Goal: Navigation & Orientation: Find specific page/section

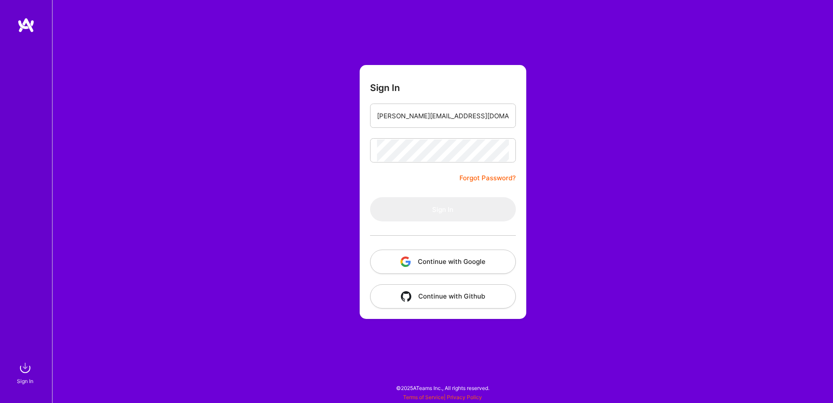
click at [414, 112] on input "[PERSON_NAME][EMAIL_ADDRESS][DOMAIN_NAME]" at bounding box center [443, 116] width 132 height 22
click at [459, 121] on input "[PERSON_NAME][EMAIL_ADDRESS][DOMAIN_NAME]" at bounding box center [443, 116] width 132 height 22
type input "[PERSON_NAME][EMAIL_ADDRESS][DOMAIN_NAME]"
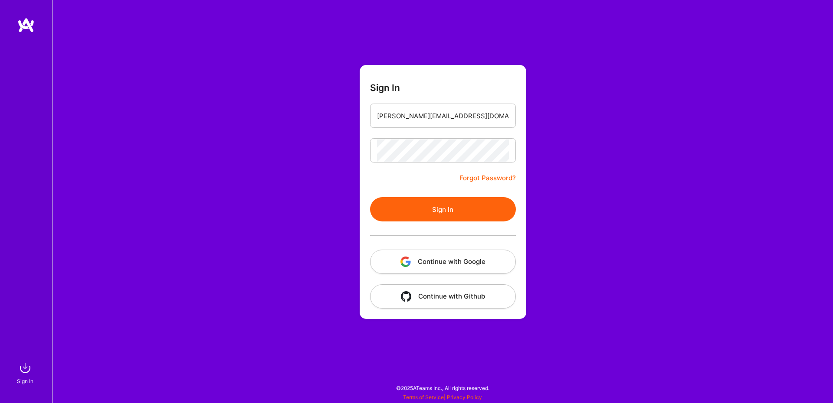
click at [482, 200] on button "Sign In" at bounding box center [443, 209] width 146 height 24
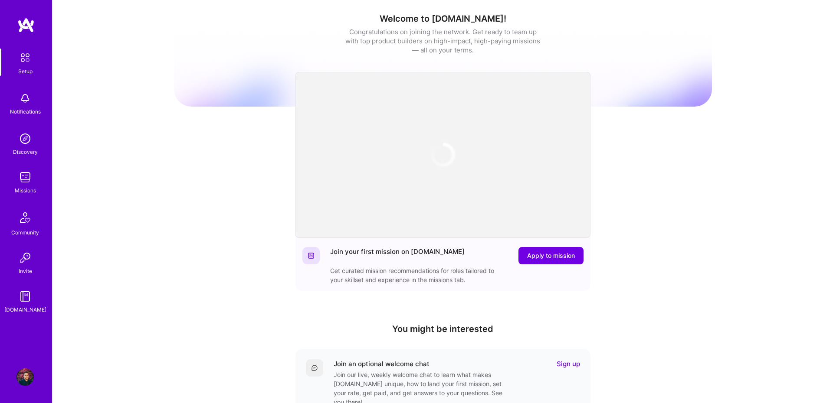
click at [20, 217] on img at bounding box center [25, 217] width 21 height 21
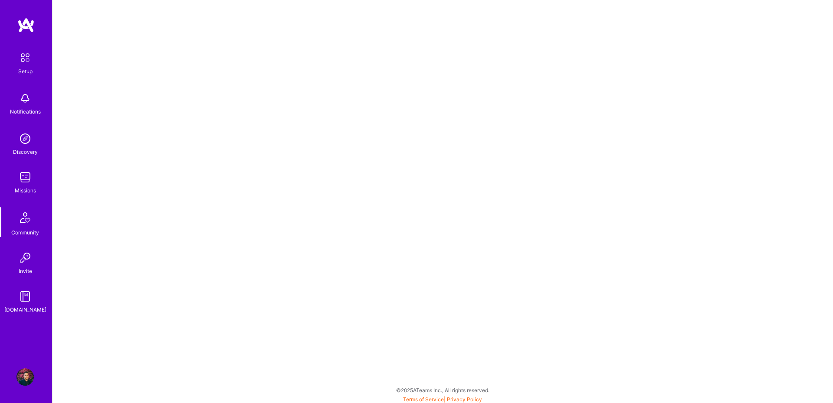
click at [31, 134] on img at bounding box center [24, 138] width 17 height 17
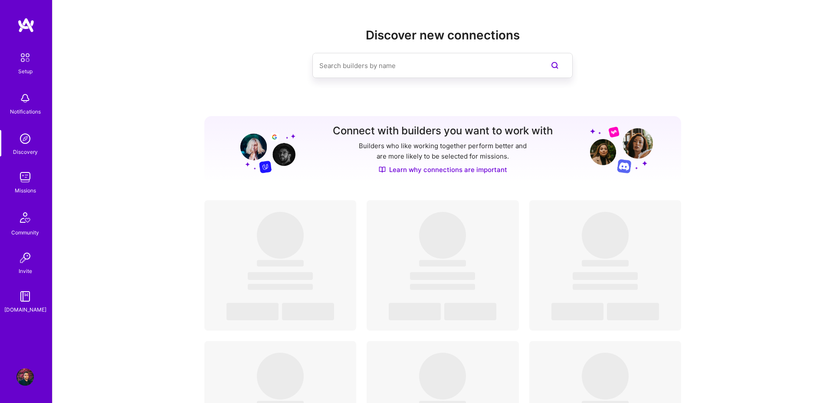
click at [28, 179] on img at bounding box center [24, 177] width 17 height 17
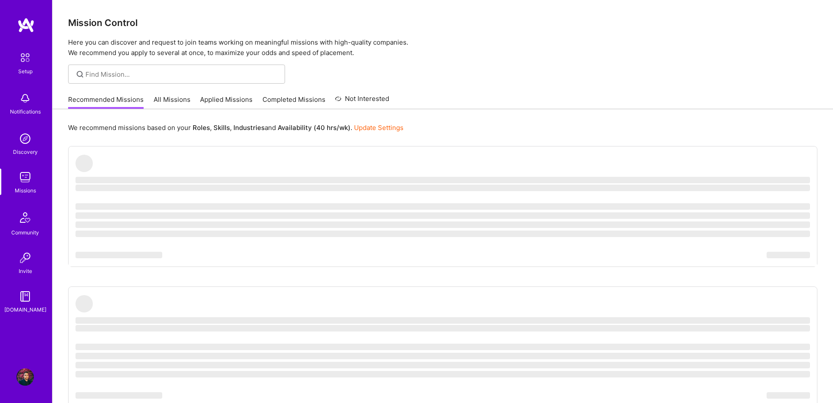
click at [179, 94] on div "Recommended Missions All Missions Applied Missions Completed Missions Not Inter…" at bounding box center [228, 99] width 321 height 19
click at [174, 103] on link "All Missions" at bounding box center [172, 102] width 37 height 14
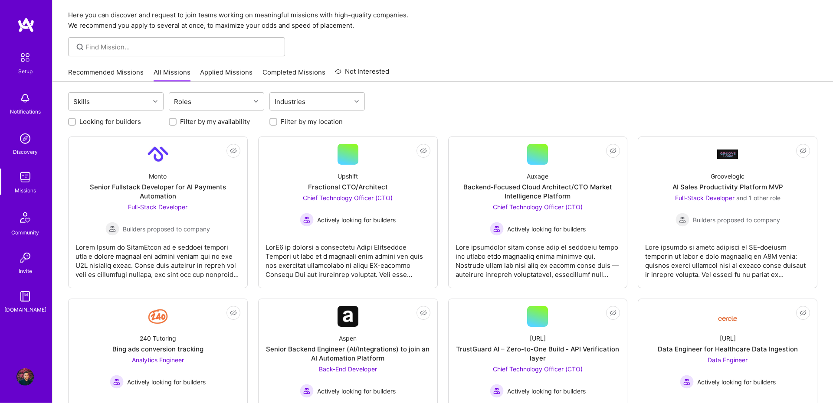
scroll to position [60, 0]
